Goal: Information Seeking & Learning: Learn about a topic

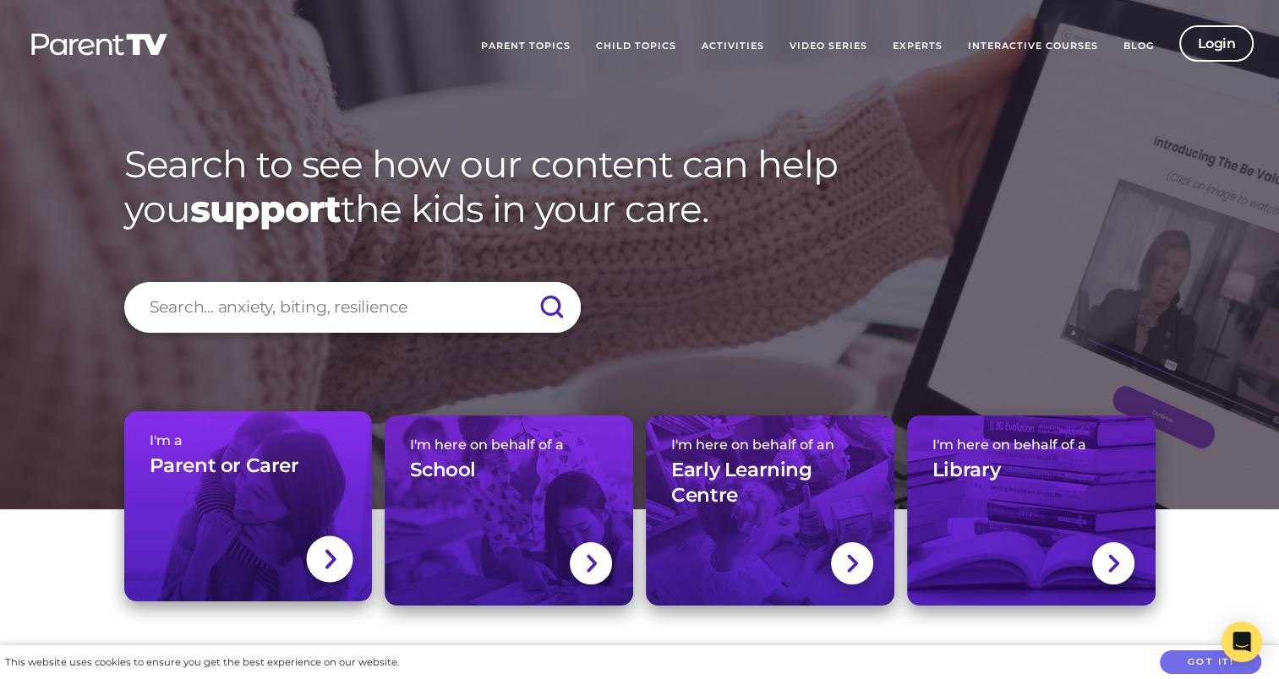
click at [287, 500] on link "I'm a Parent or Carer" at bounding box center [248, 507] width 248 height 190
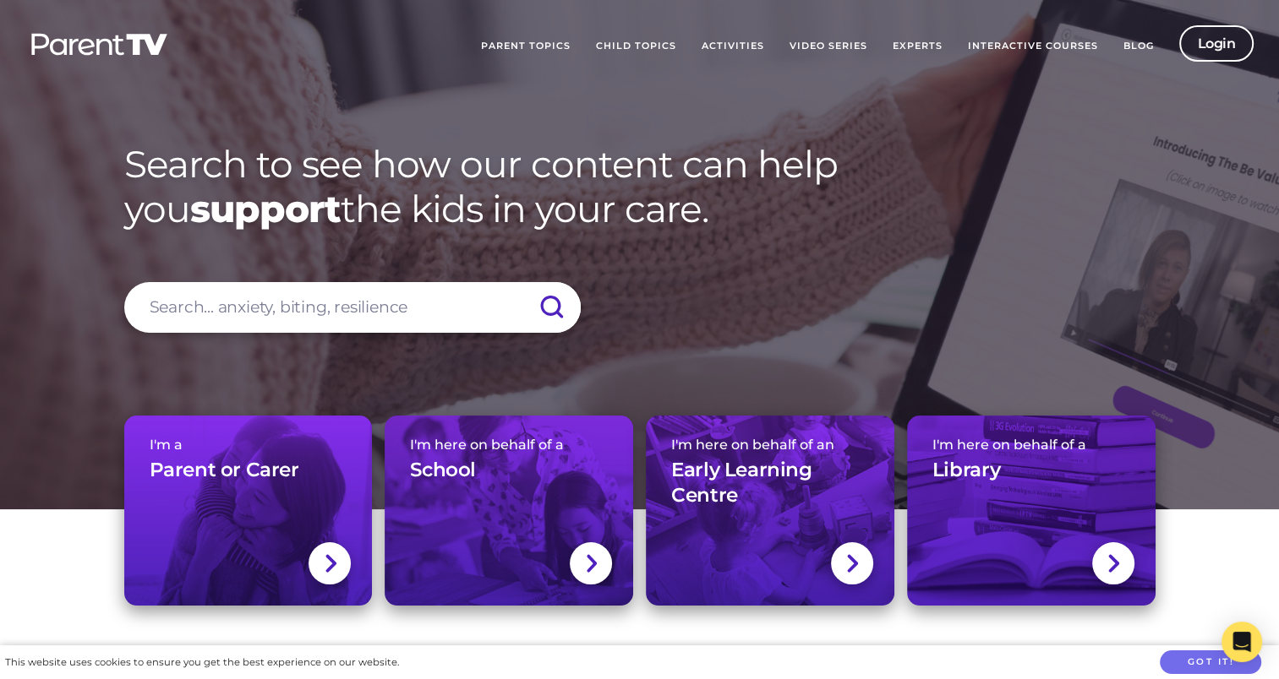
click at [845, 46] on link "Video Series" at bounding box center [828, 46] width 103 height 42
click at [845, 43] on link "Video Series" at bounding box center [828, 46] width 103 height 42
click at [1029, 41] on link "Interactive Courses" at bounding box center [1032, 46] width 155 height 42
